Goal: Book appointment/travel/reservation

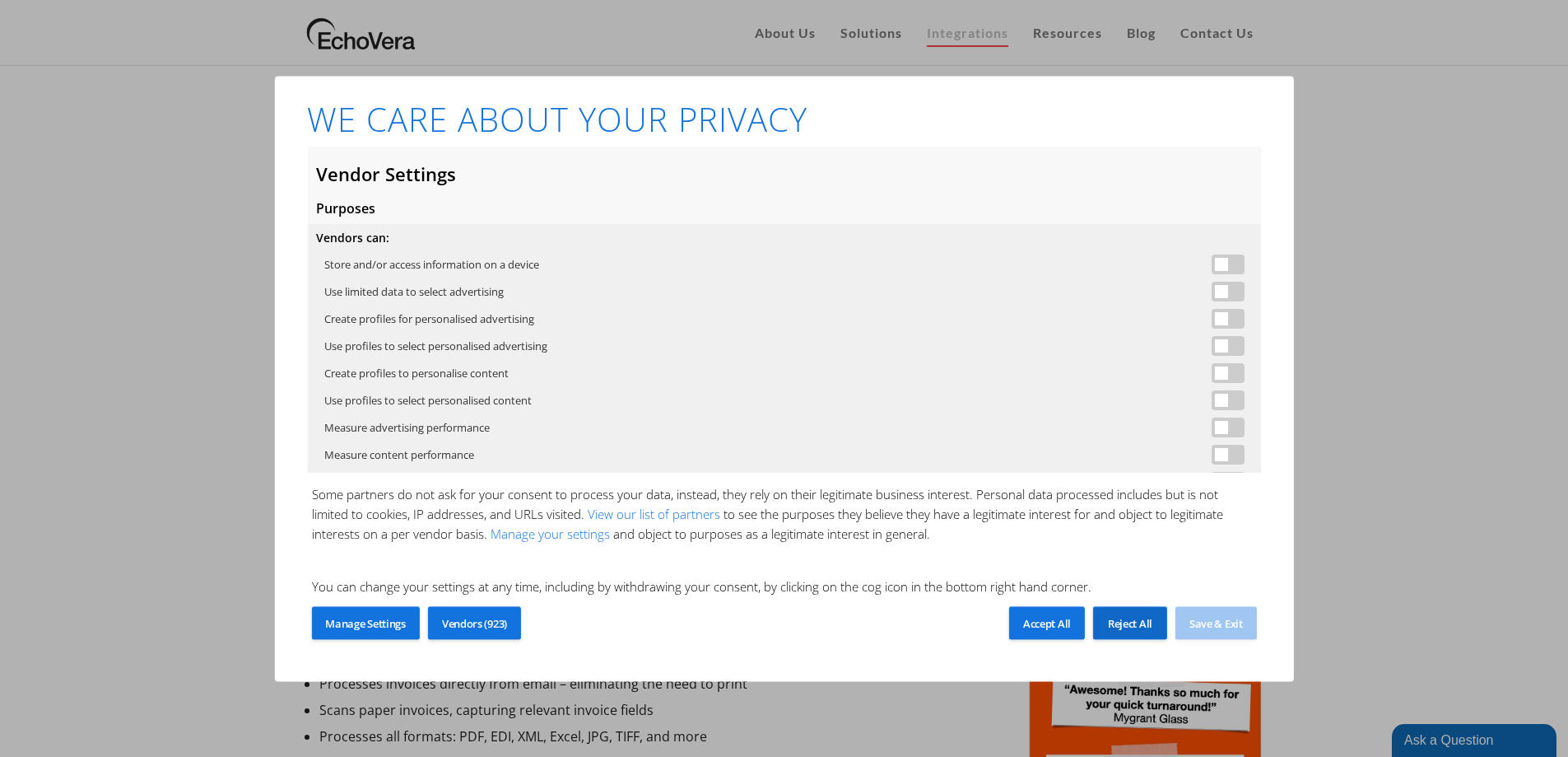
click at [1114, 630] on span "Reject All" at bounding box center [1130, 623] width 45 height 15
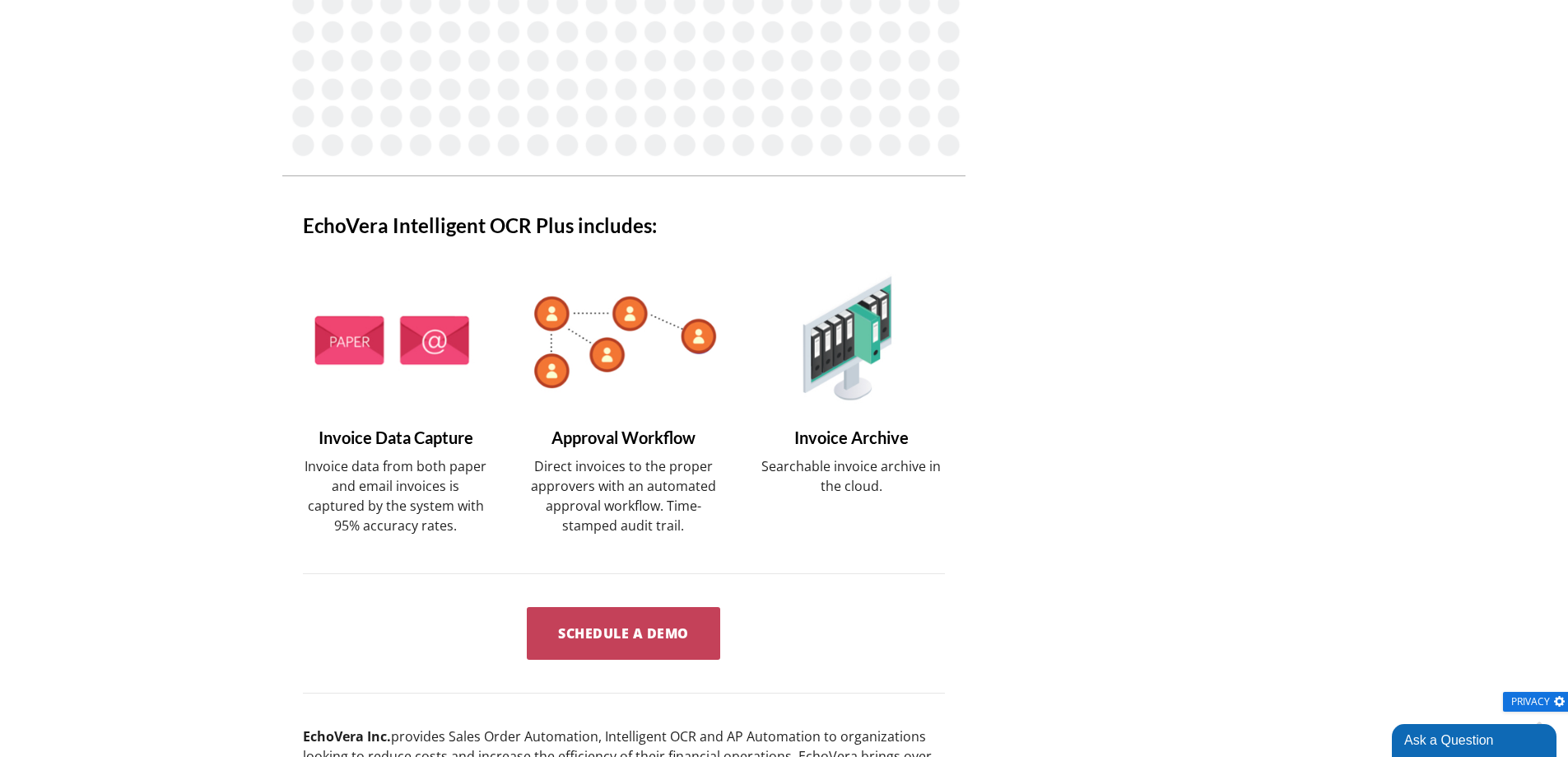
scroll to position [740, 0]
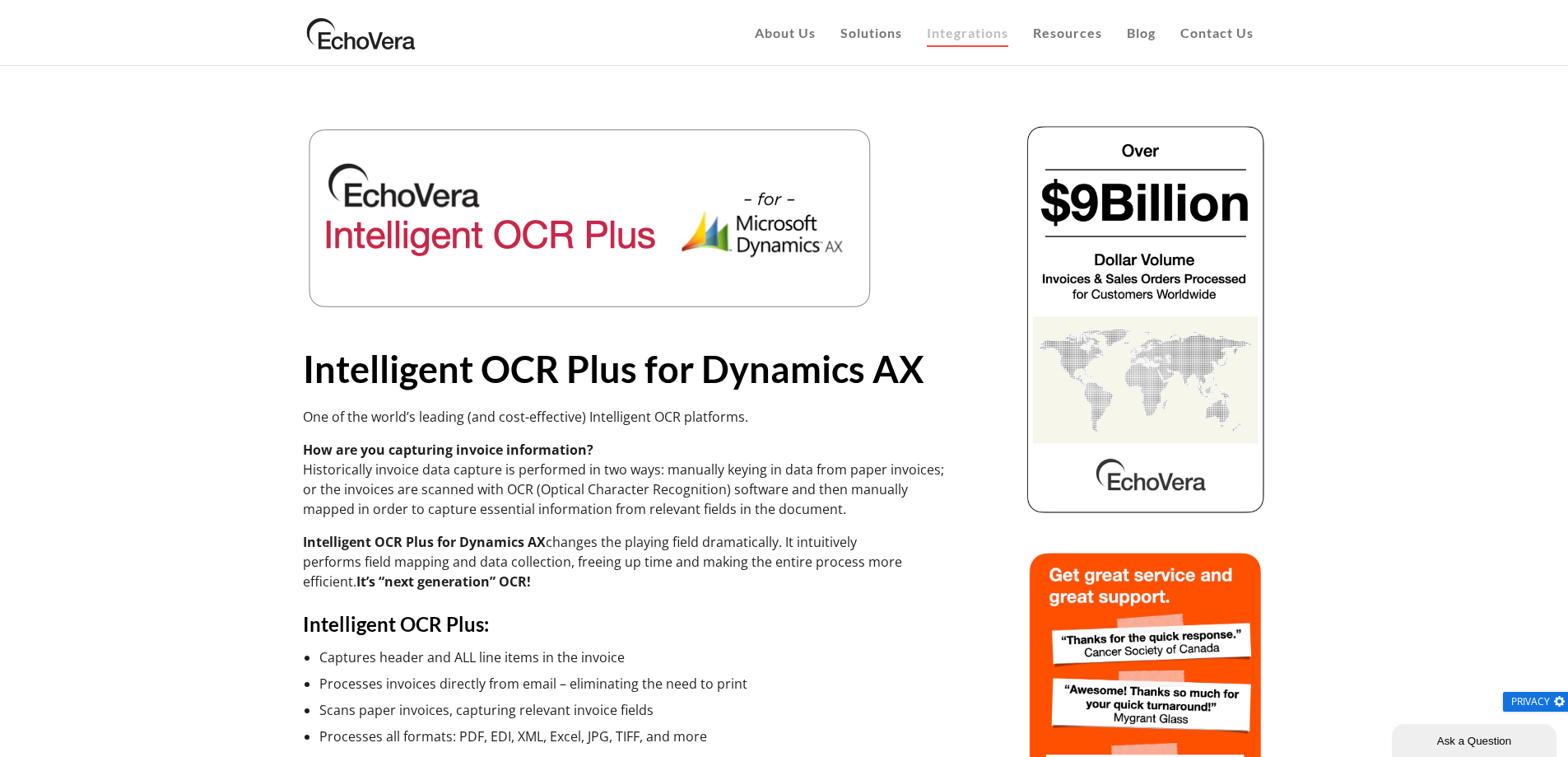
click at [454, 199] on img at bounding box center [591, 218] width 576 height 189
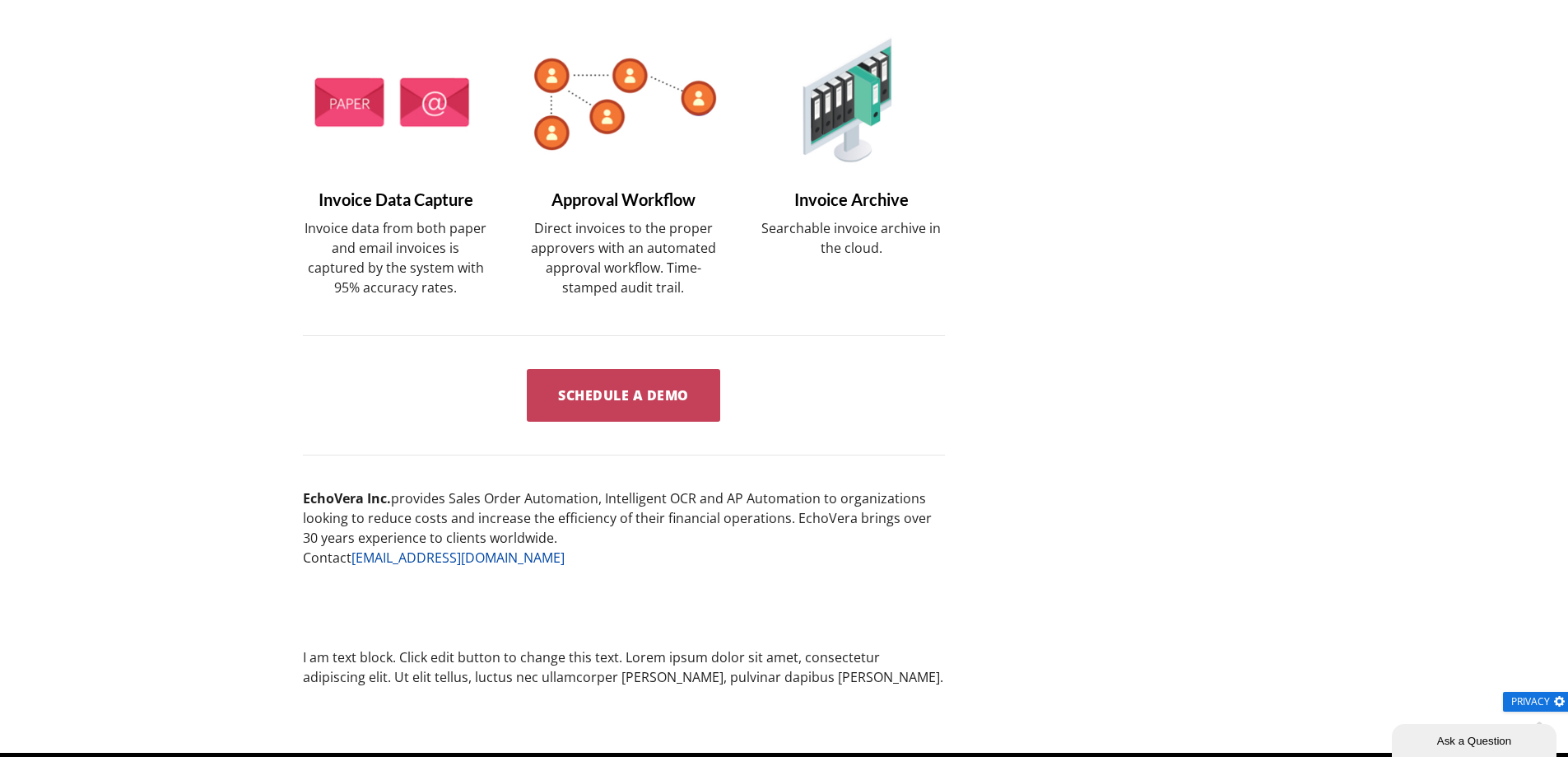
scroll to position [1317, 0]
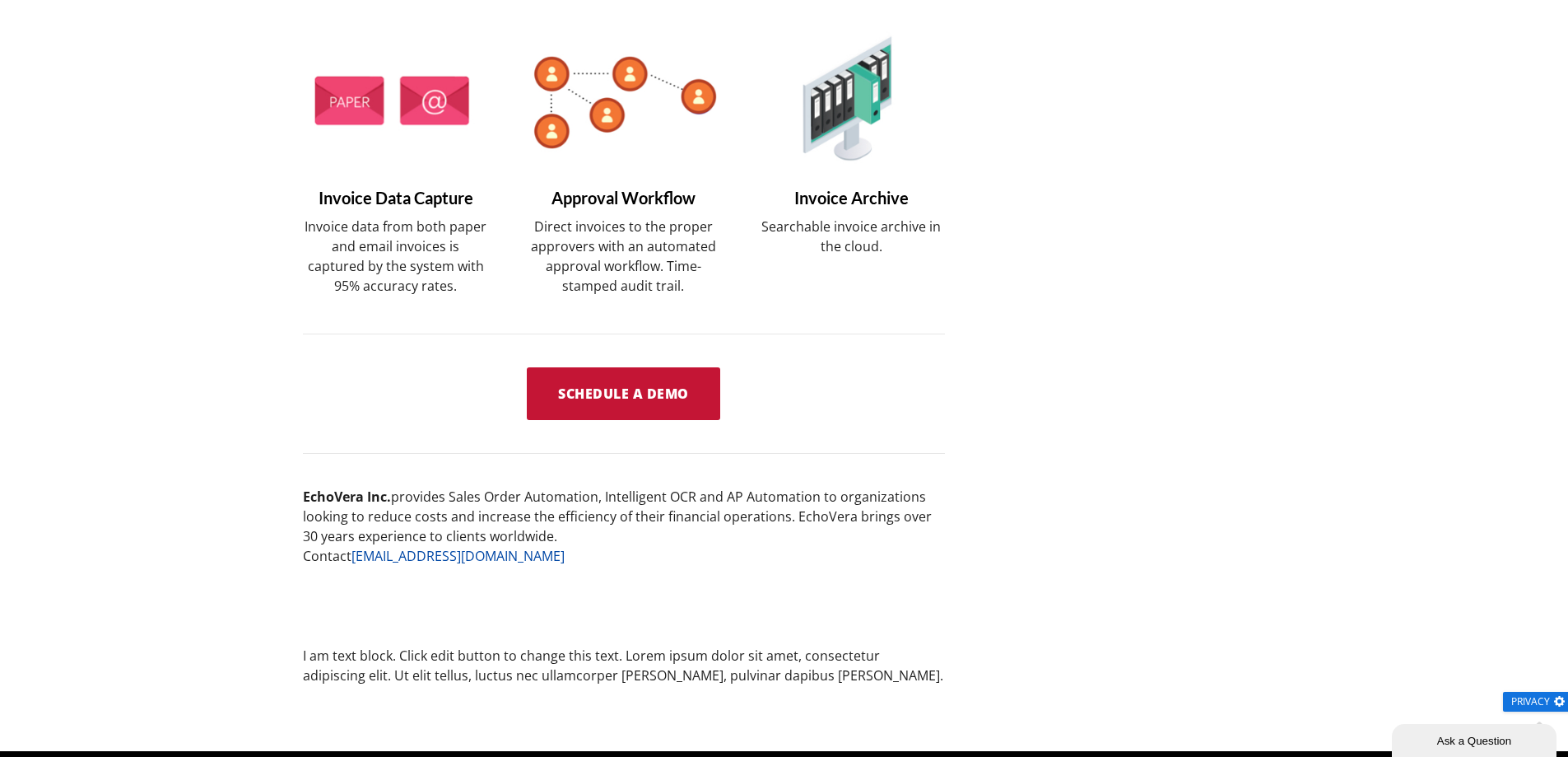
click at [655, 385] on span "Schedule a Demo" at bounding box center [623, 393] width 131 height 18
